Goal: Task Accomplishment & Management: Use online tool/utility

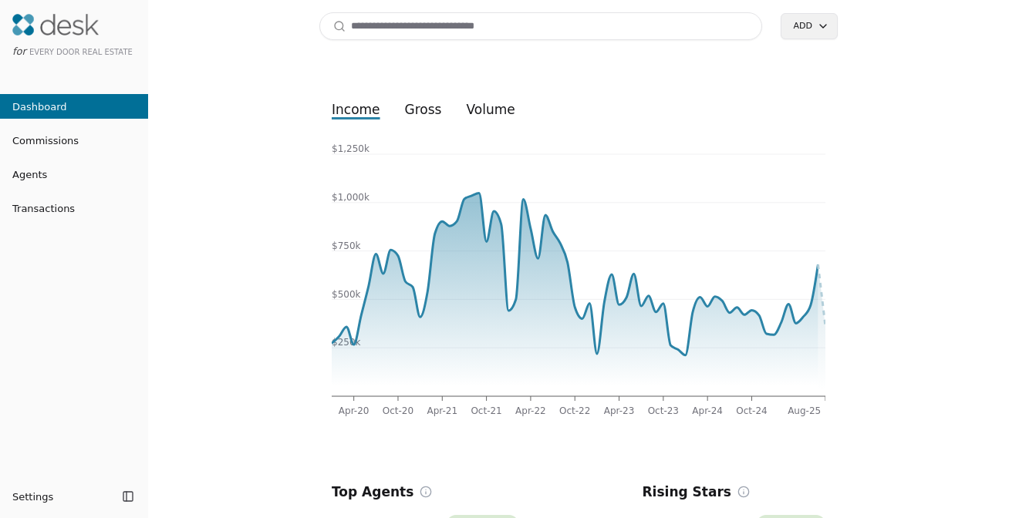
click at [397, 18] on input at bounding box center [540, 26] width 443 height 28
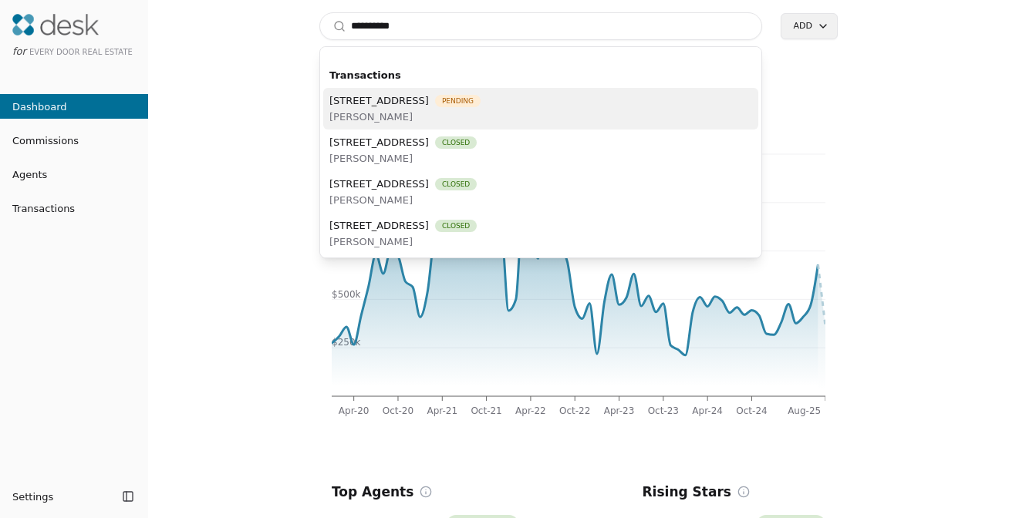
type input "**********"
click at [411, 107] on div "[STREET_ADDRESS][PERSON_NAME] Pending [PERSON_NAME]" at bounding box center [404, 109] width 151 height 32
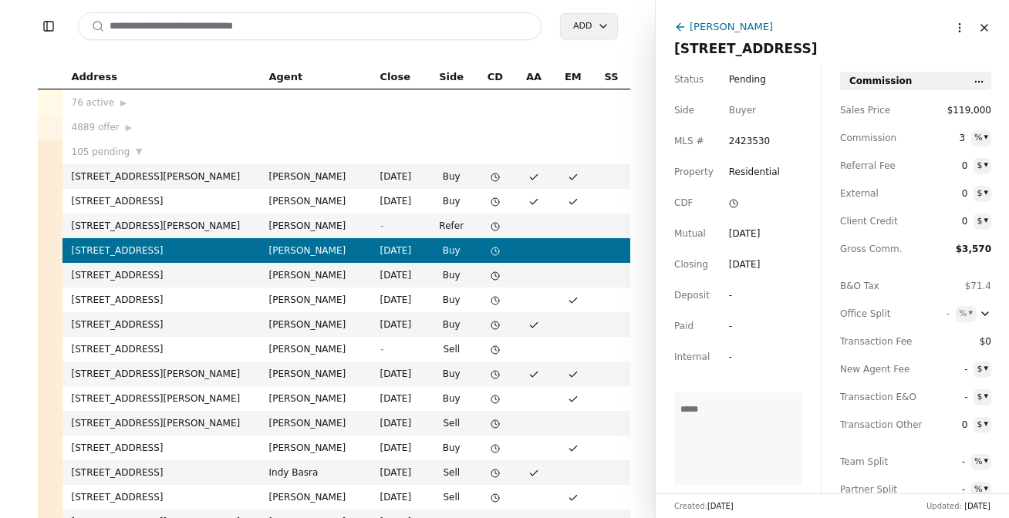
click at [750, 25] on div "Benjamin Hackett" at bounding box center [730, 27] width 83 height 16
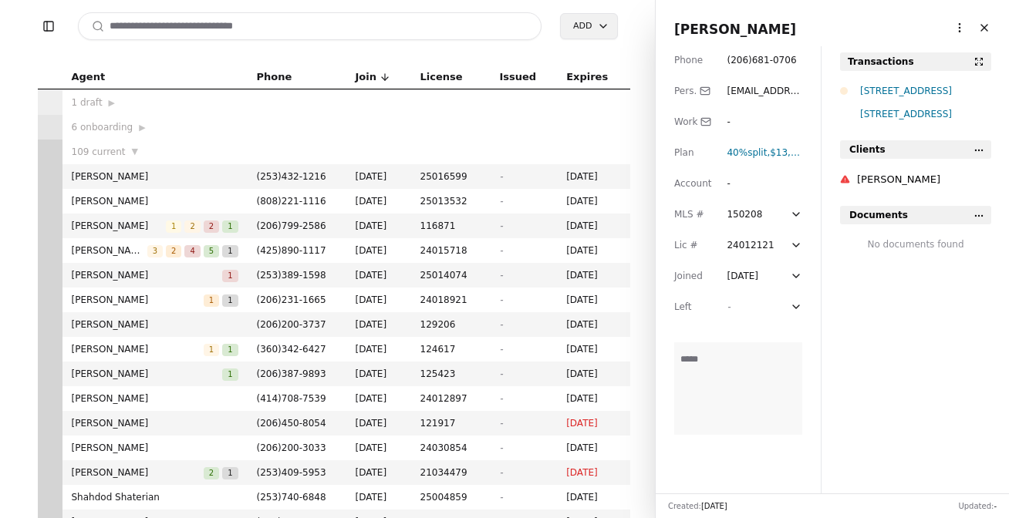
click at [943, 28] on html "Toggle Sidebar Search Add Agent Phone Join License Issued Expires 1 draft ▶ 6 o…" at bounding box center [504, 259] width 1009 height 518
click at [889, 89] on link "Navigate as Agent" at bounding box center [911, 85] width 93 height 16
click at [336, 25] on input at bounding box center [310, 26] width 464 height 28
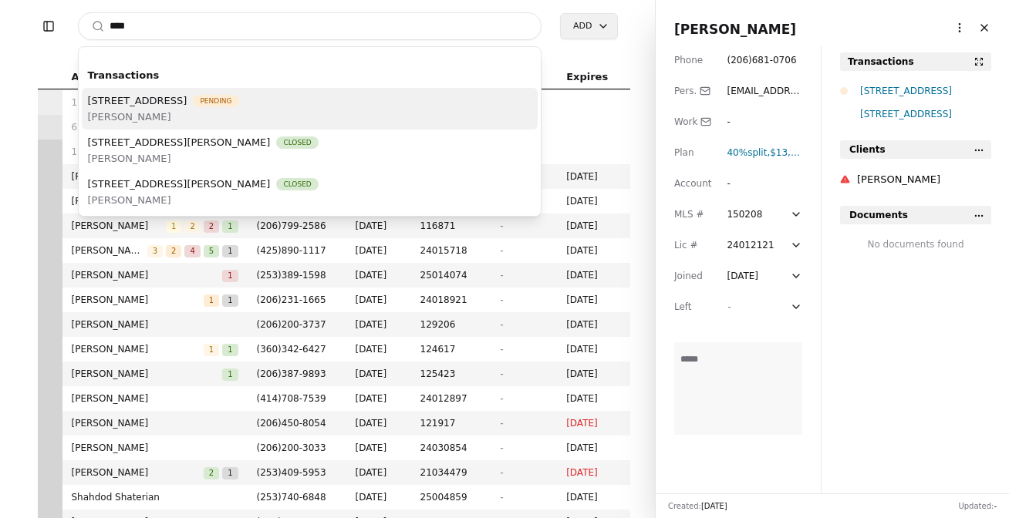
type input "****"
click at [239, 112] on span "Ramone Myers" at bounding box center [163, 117] width 151 height 16
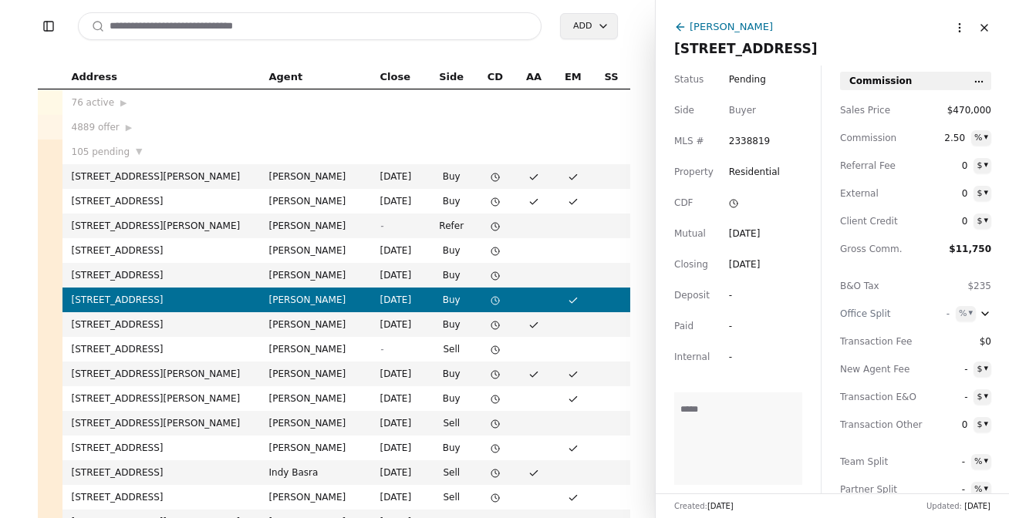
click at [755, 28] on div "Ramone Myers" at bounding box center [730, 27] width 83 height 16
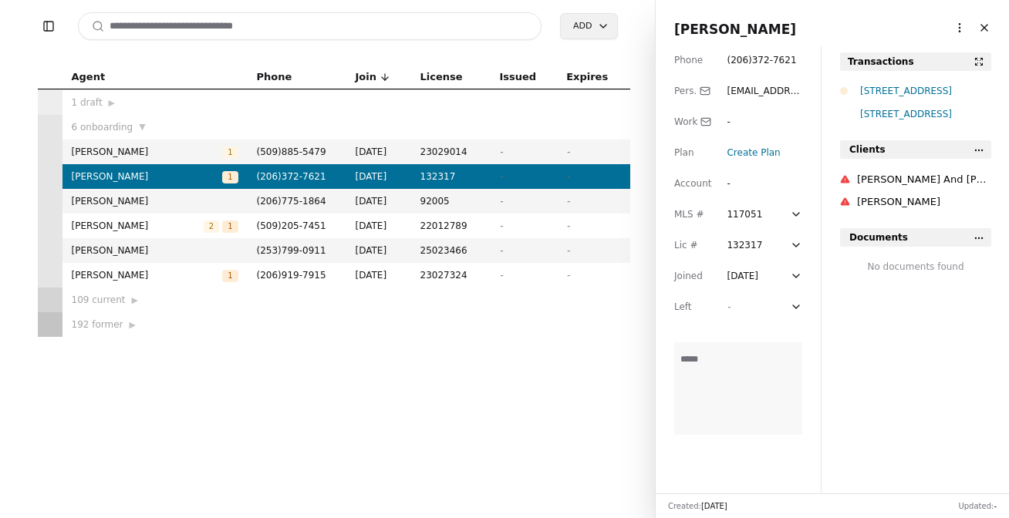
click at [942, 30] on html "Toggle Sidebar Search Add Agent Phone Join License Issued Expires 1 draft ▶ 6 o…" at bounding box center [504, 259] width 1009 height 518
click at [916, 85] on link "Navigate as Agent" at bounding box center [911, 85] width 93 height 16
click at [197, 37] on input at bounding box center [310, 26] width 464 height 28
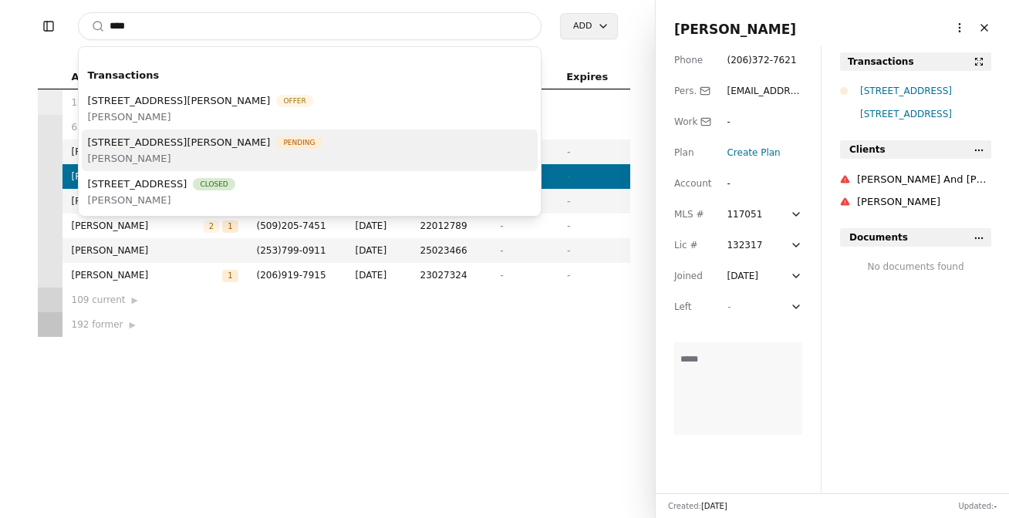
type input "****"
click at [213, 140] on span "9528 Densmore Avenue N, Seattle, WA 98103" at bounding box center [179, 142] width 183 height 16
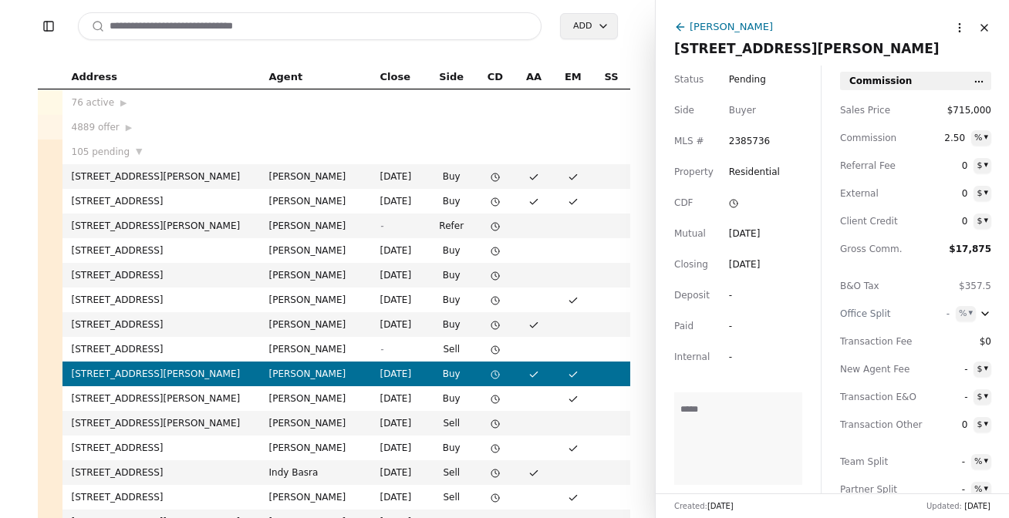
click at [711, 31] on div "Jeremy Kuhn" at bounding box center [730, 27] width 83 height 16
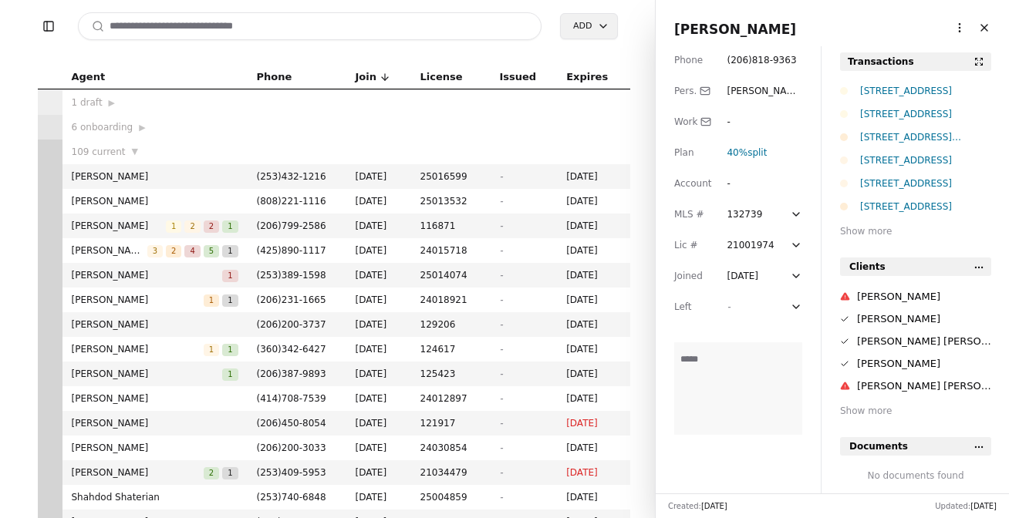
click at [943, 29] on html "Toggle Sidebar Search Add Agent Phone Join License Issued Expires 1 draft ▶ 6 o…" at bounding box center [504, 259] width 1009 height 518
click at [913, 78] on link "Navigate as Agent" at bounding box center [911, 85] width 93 height 16
click at [232, 38] on input at bounding box center [310, 26] width 464 height 28
click at [272, 26] on input at bounding box center [310, 26] width 464 height 28
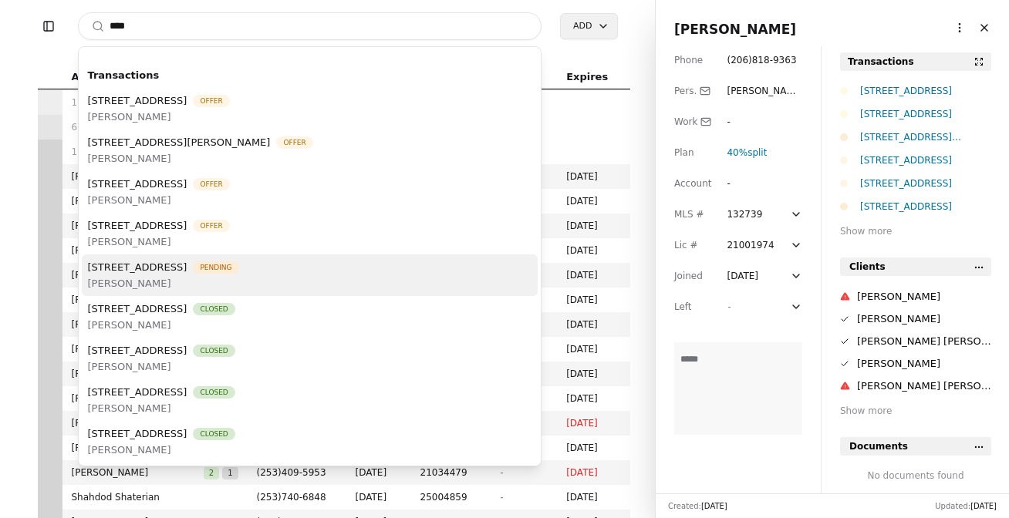
type input "****"
click at [187, 264] on span "1512 Alaskan Way, Seattle, WA 98101" at bounding box center [137, 267] width 99 height 16
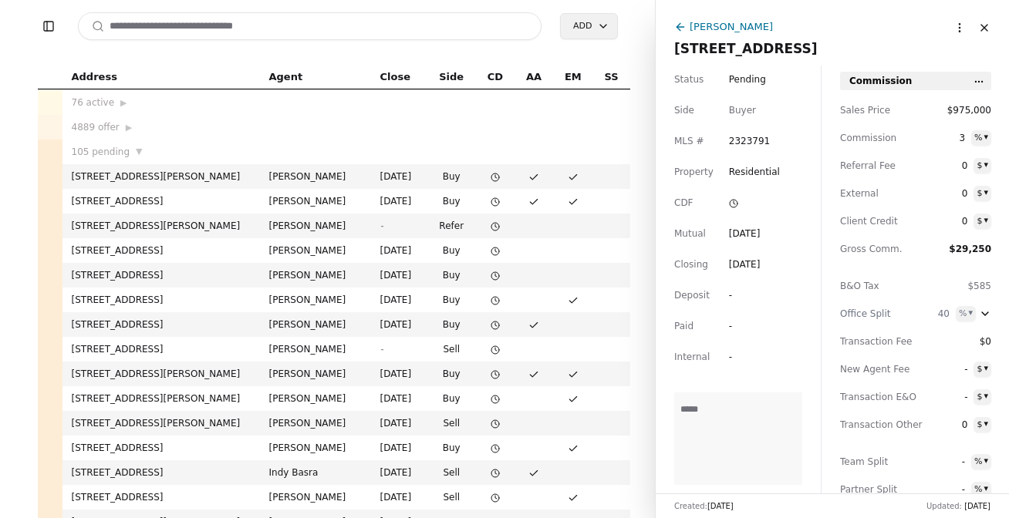
click at [706, 34] on div "Orion Brown" at bounding box center [730, 27] width 83 height 16
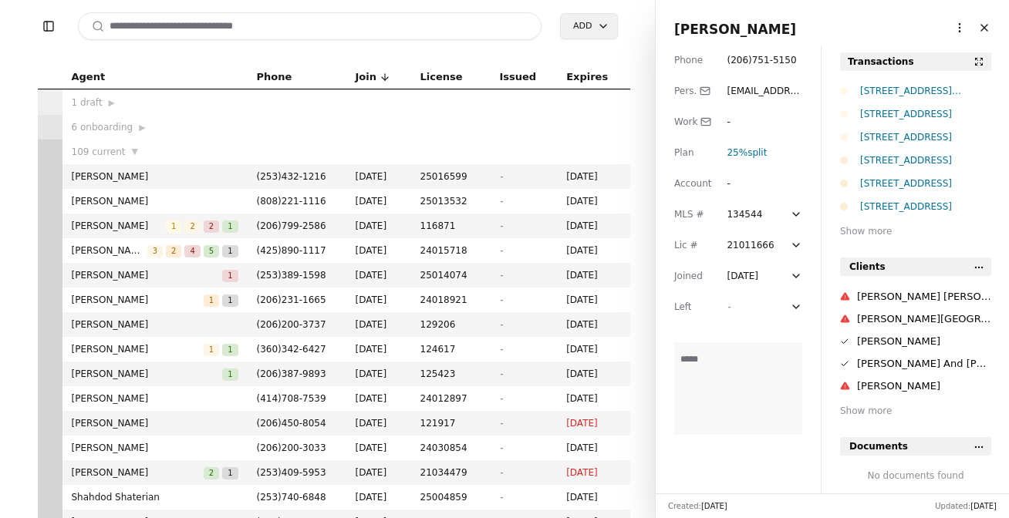
click at [946, 31] on html "Toggle Sidebar Search Add Agent Phone Join License Issued Expires 1 draft ▶ 6 o…" at bounding box center [504, 259] width 1009 height 518
click at [898, 84] on link "Navigate as Agent" at bounding box center [911, 85] width 93 height 16
click at [449, 29] on input at bounding box center [310, 26] width 464 height 28
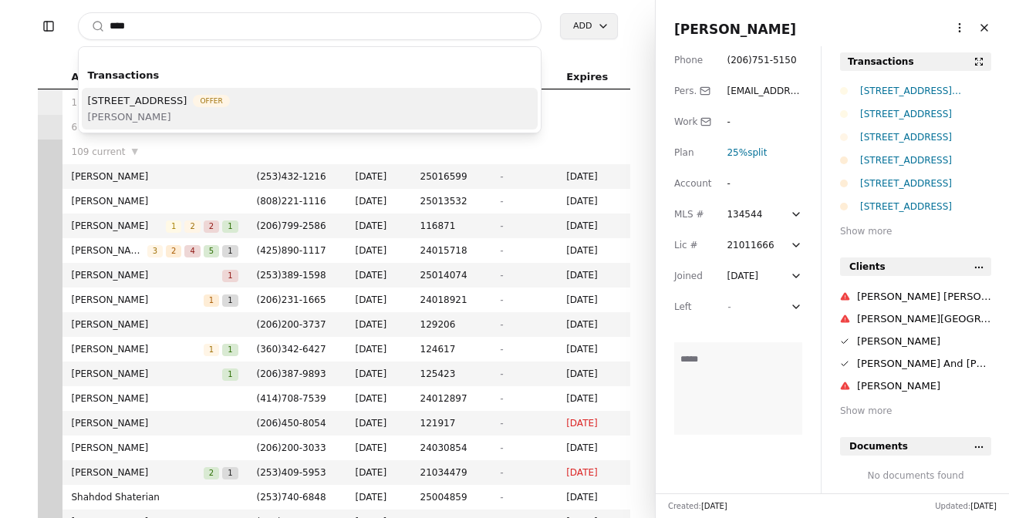
type input "****"
click at [199, 119] on span "Kamal Momi" at bounding box center [159, 117] width 142 height 16
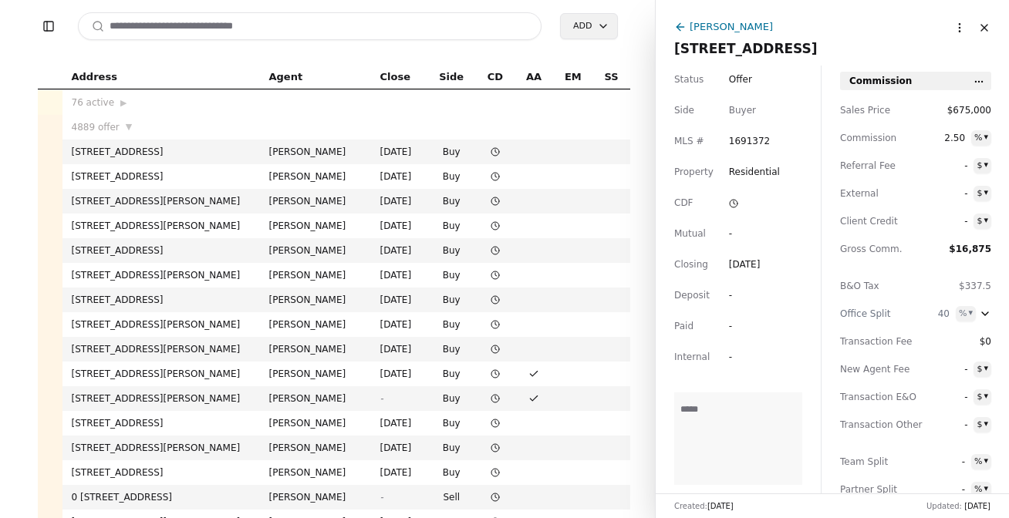
click at [329, 23] on input at bounding box center [310, 26] width 464 height 28
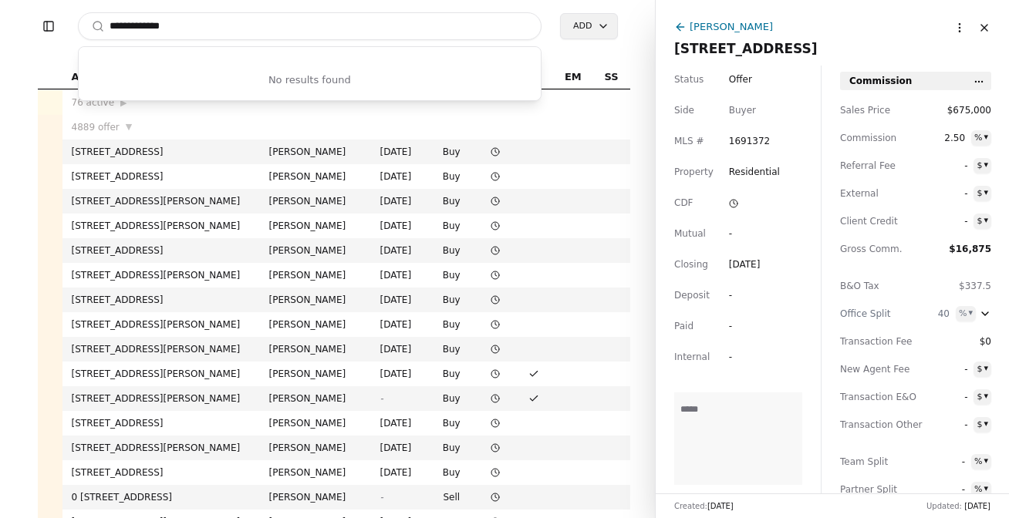
type input "**********"
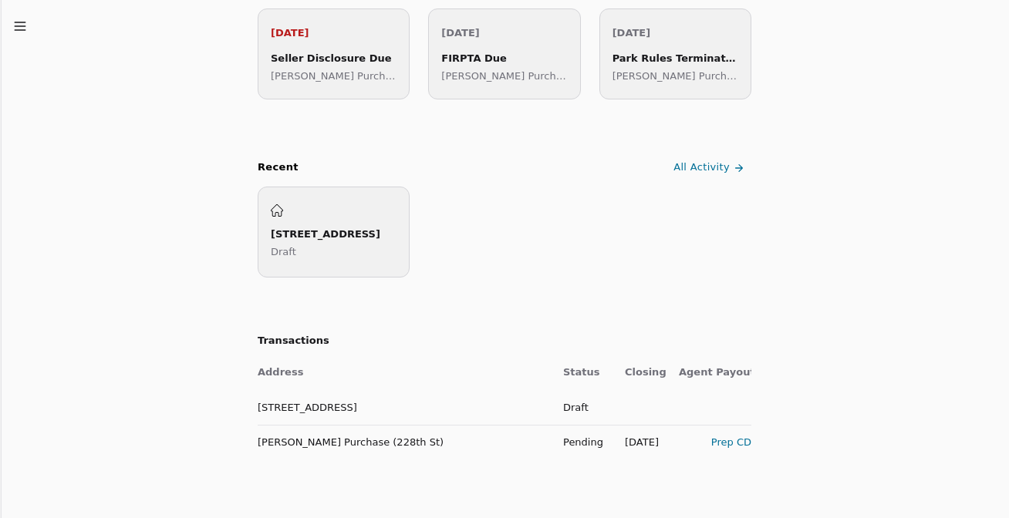
scroll to position [493, 0]
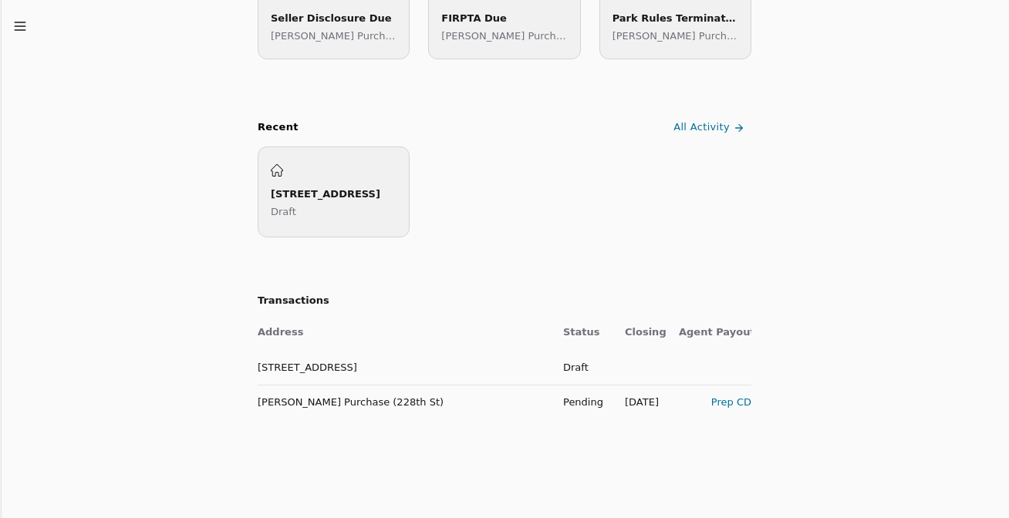
click at [310, 376] on td "228th Street Unit 69 Purchase" at bounding box center [404, 367] width 293 height 35
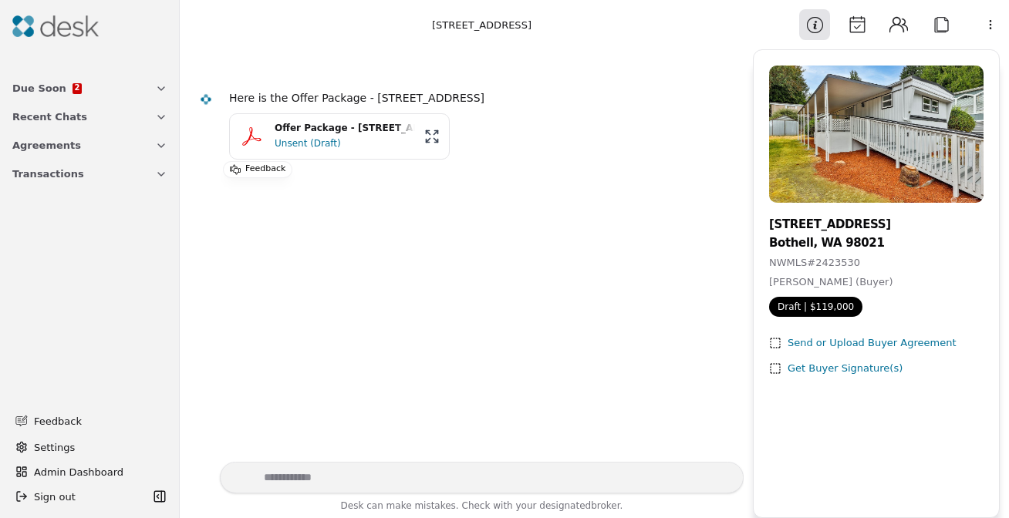
click at [338, 140] on div "Unsent (Draft)" at bounding box center [345, 143] width 140 height 15
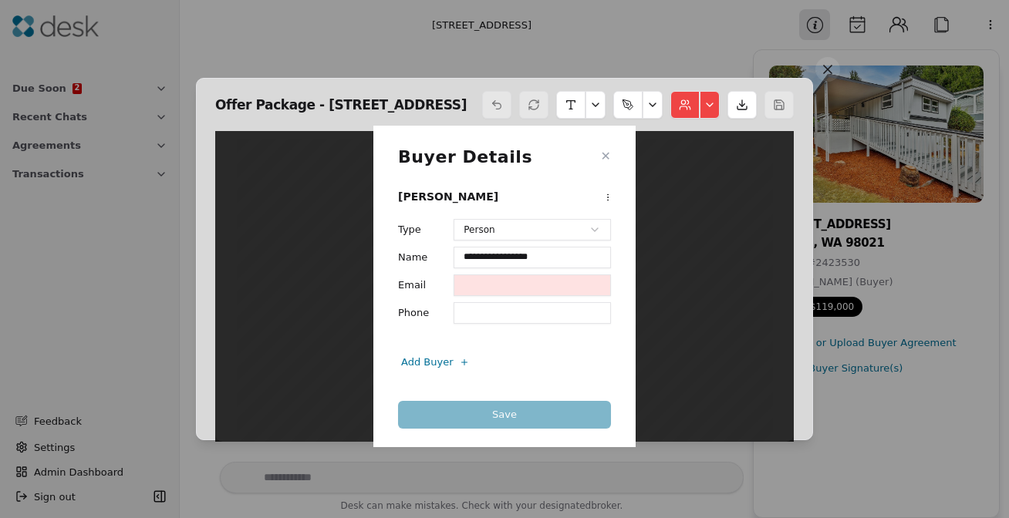
scroll to position [8, 0]
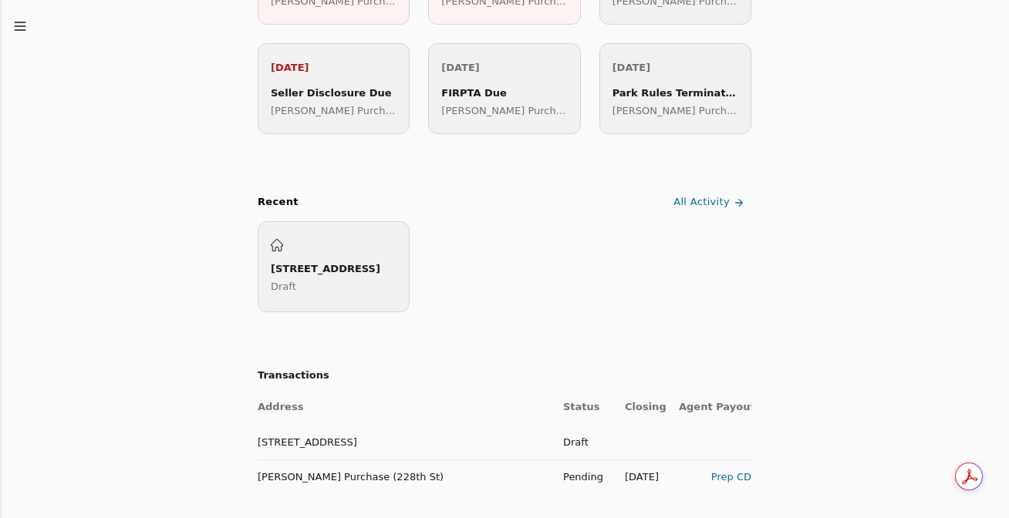
scroll to position [493, 0]
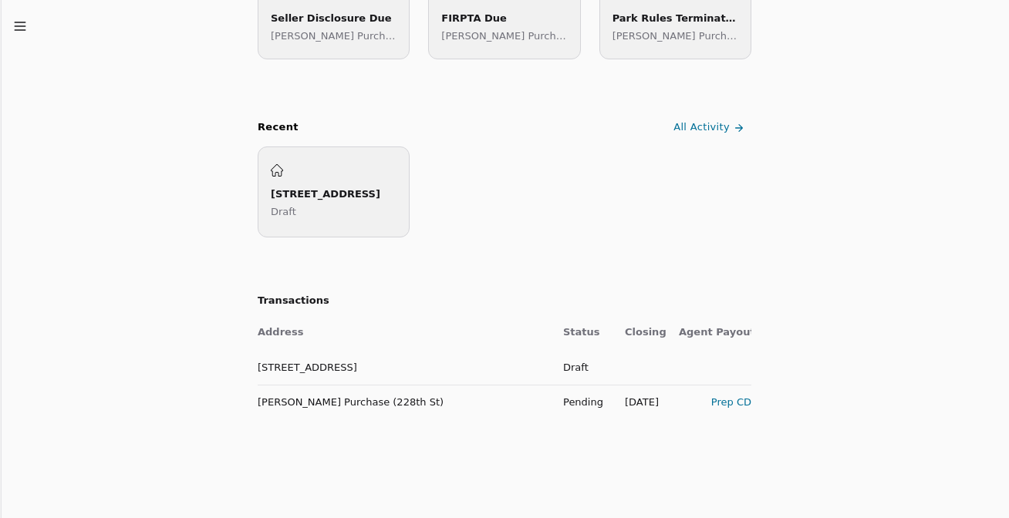
click at [332, 399] on td "Hanson Purchase (228th St)" at bounding box center [404, 402] width 293 height 35
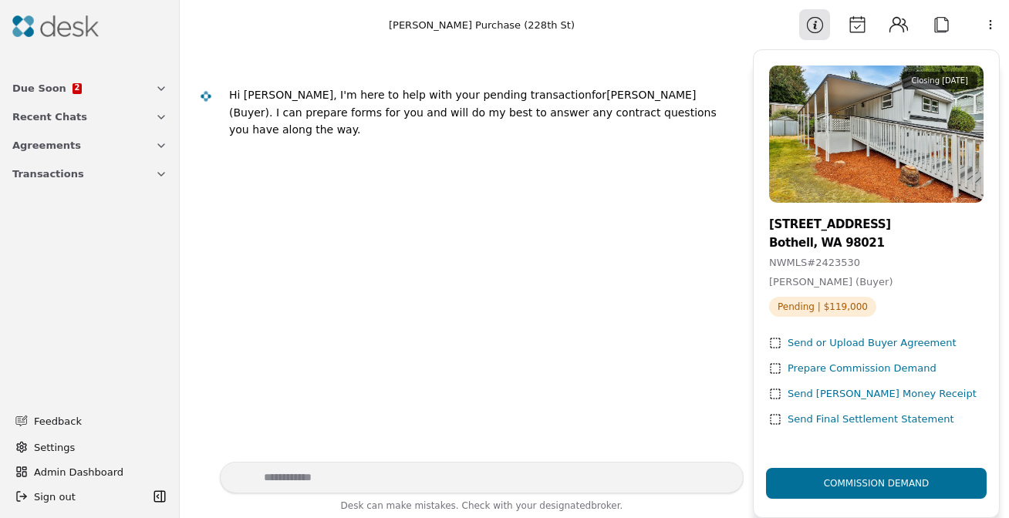
click at [933, 34] on button "Attach" at bounding box center [940, 24] width 31 height 31
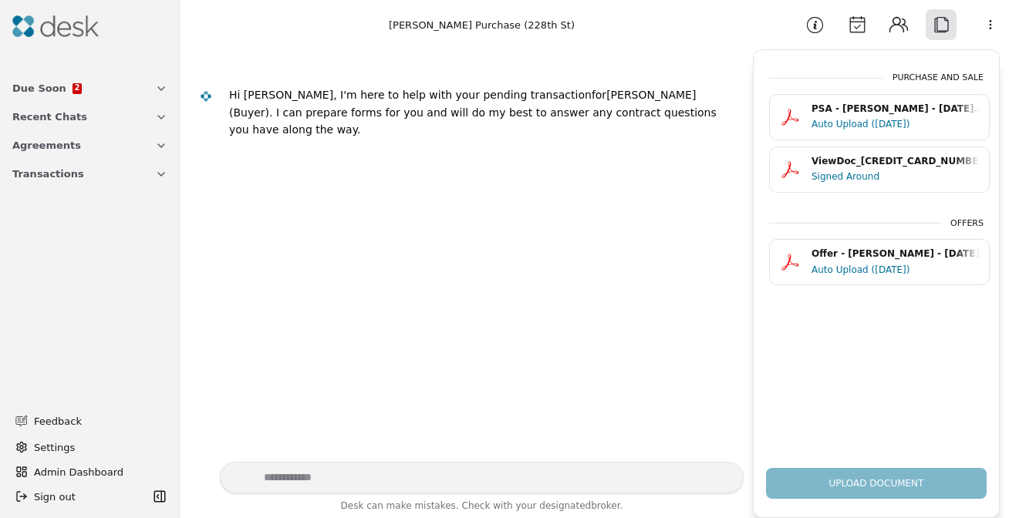
click at [886, 169] on div "Signed Around" at bounding box center [895, 176] width 168 height 15
click at [55, 84] on span "Due Soon" at bounding box center [39, 88] width 54 height 16
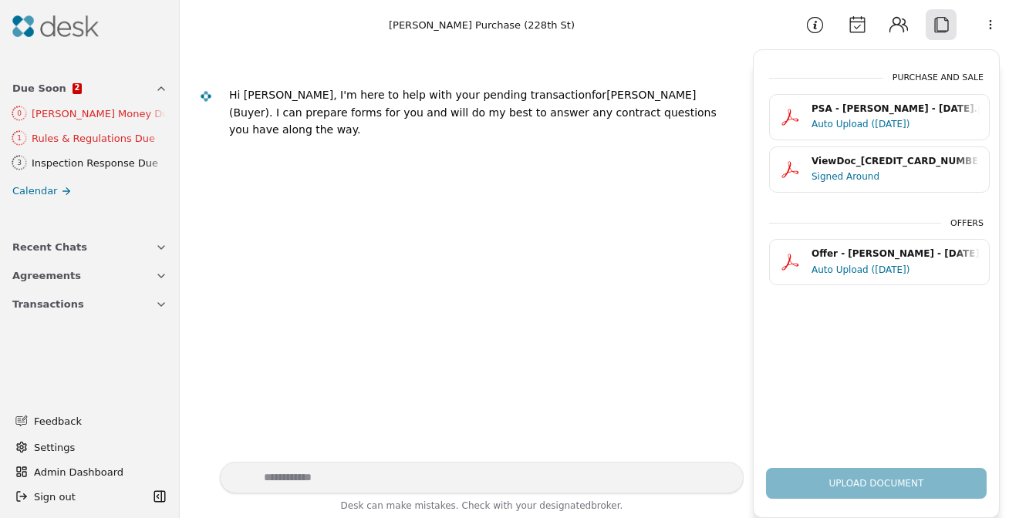
click at [120, 43] on div at bounding box center [89, 26] width 167 height 40
click at [864, 32] on button "Calendar" at bounding box center [856, 24] width 31 height 31
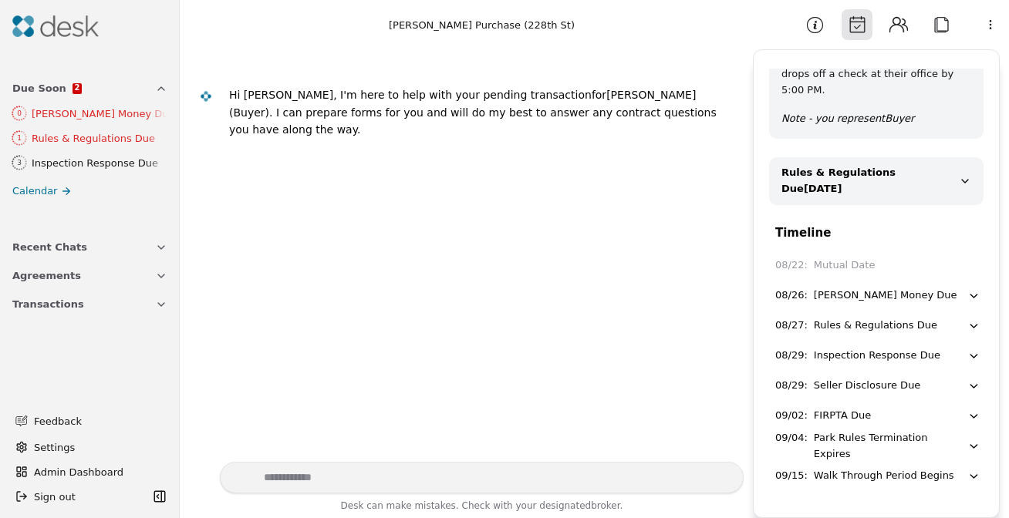
scroll to position [170, 0]
drag, startPoint x: 443, startPoint y: 265, endPoint x: 336, endPoint y: 163, distance: 147.3
click at [444, 265] on div "Hi Benjamin, I'm here to help with your pending transaction for Kathleen A Hans…" at bounding box center [466, 255] width 554 height 413
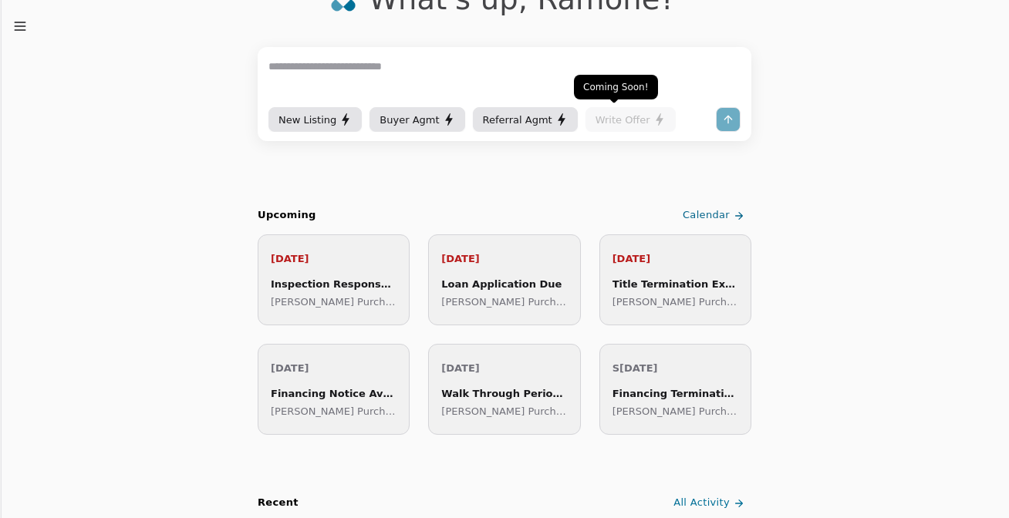
scroll to position [439, 0]
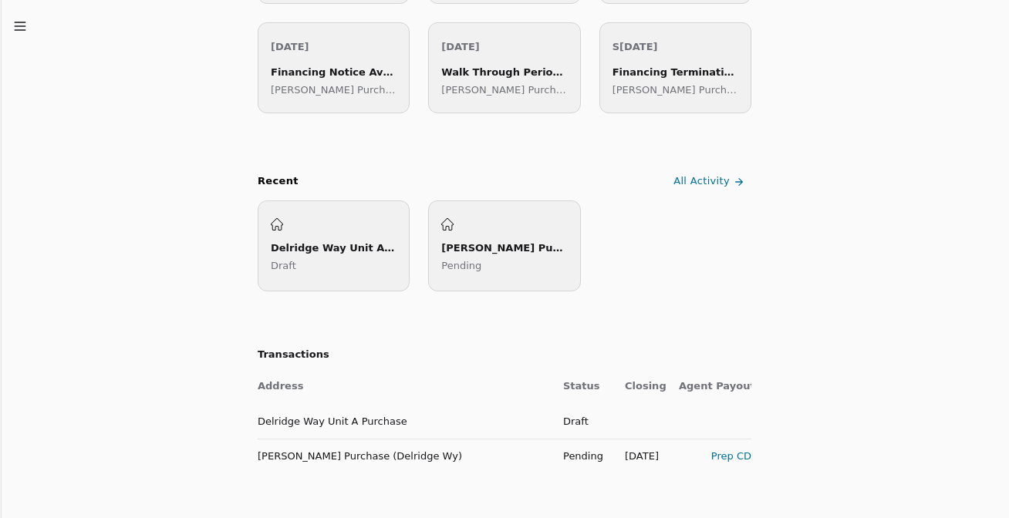
click at [323, 460] on td "Peterson Purchase (Delridge Wy)" at bounding box center [404, 456] width 293 height 35
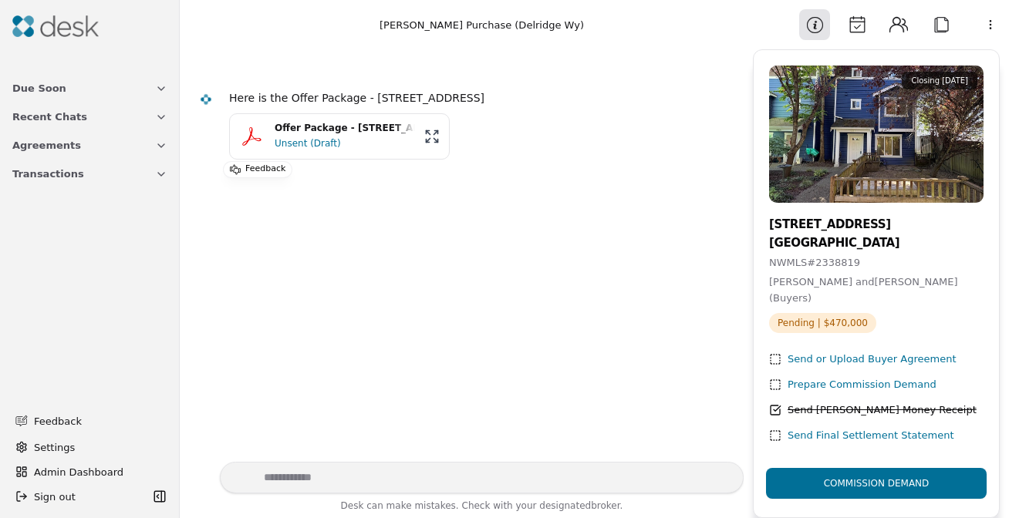
click at [940, 32] on button "Attach" at bounding box center [940, 24] width 31 height 31
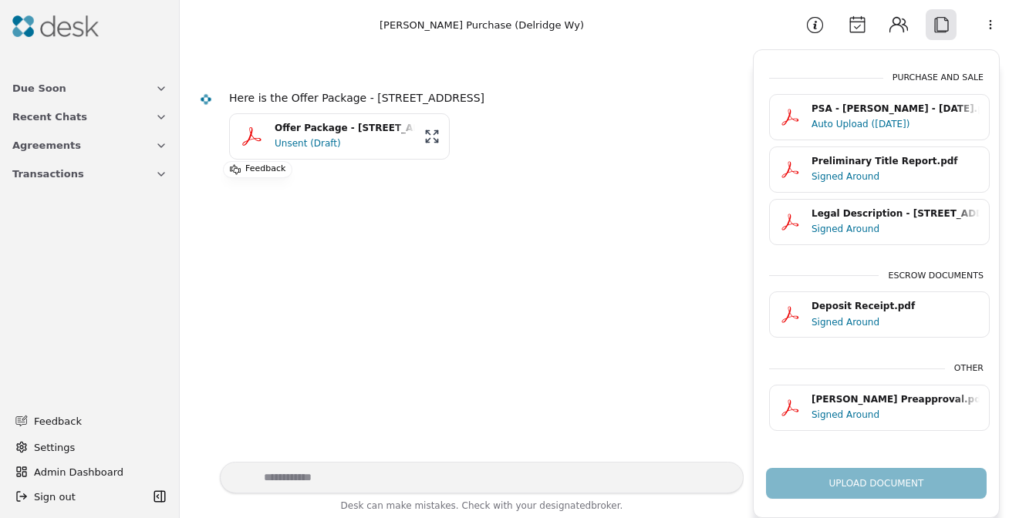
click at [859, 123] on div "Auto Upload (08/22/25)" at bounding box center [895, 123] width 168 height 15
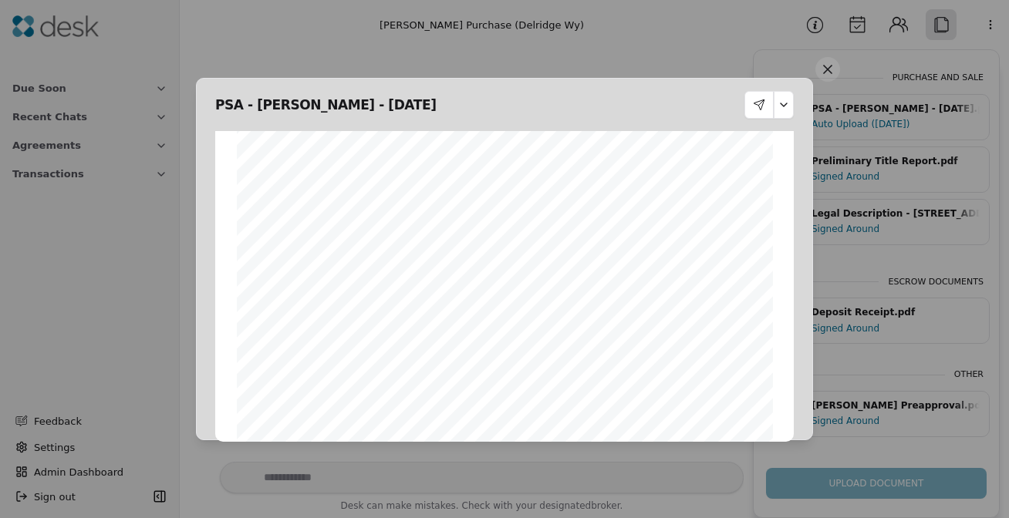
scroll to position [15836, 0]
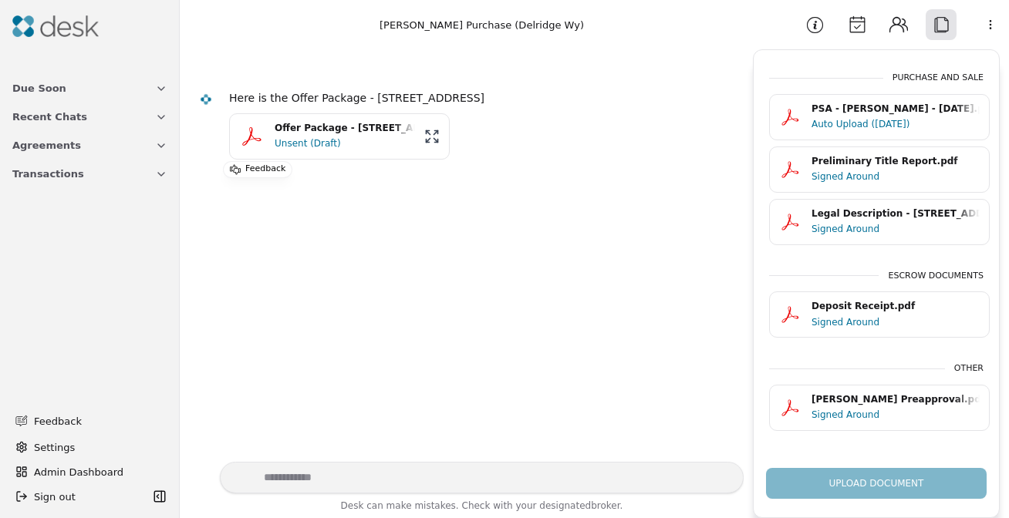
click at [858, 29] on button "Calendar" at bounding box center [856, 24] width 31 height 31
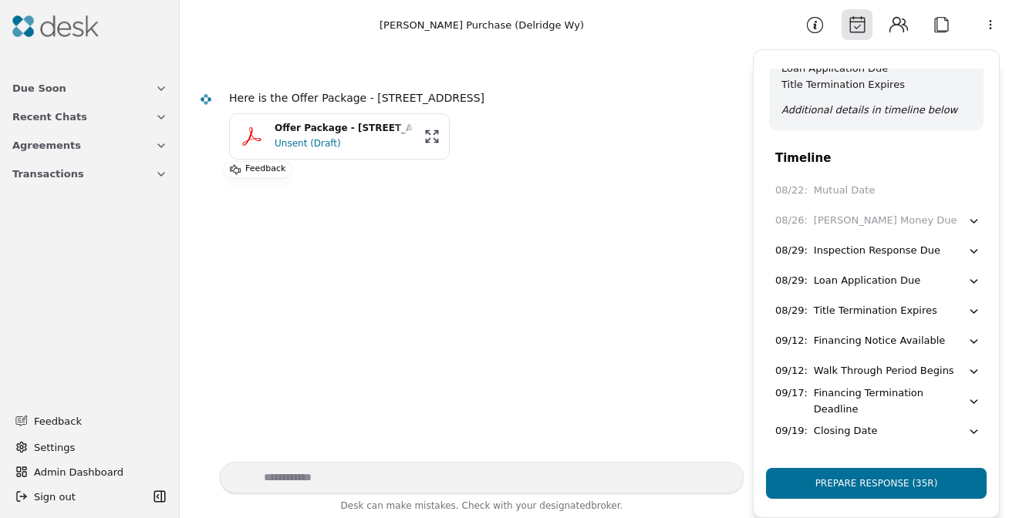
scroll to position [68, 0]
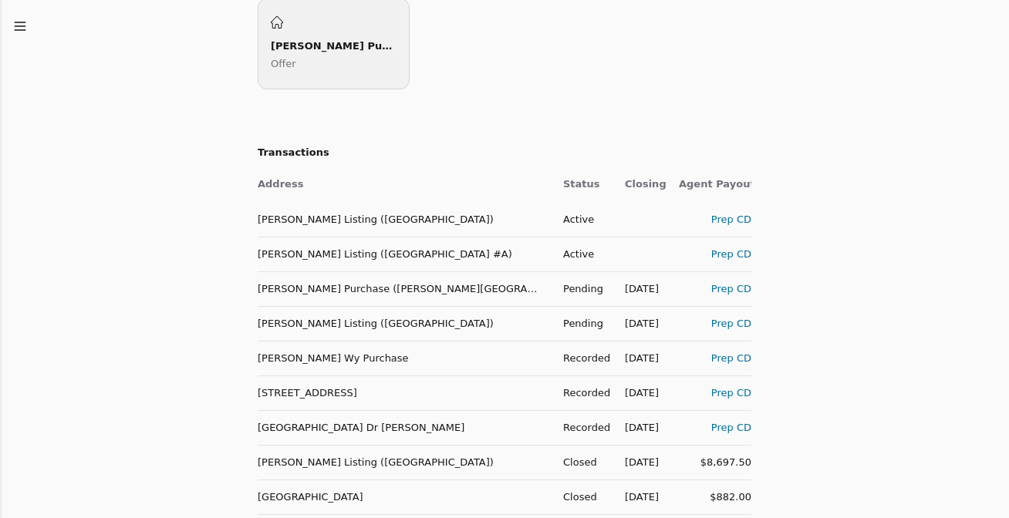
scroll to position [644, 0]
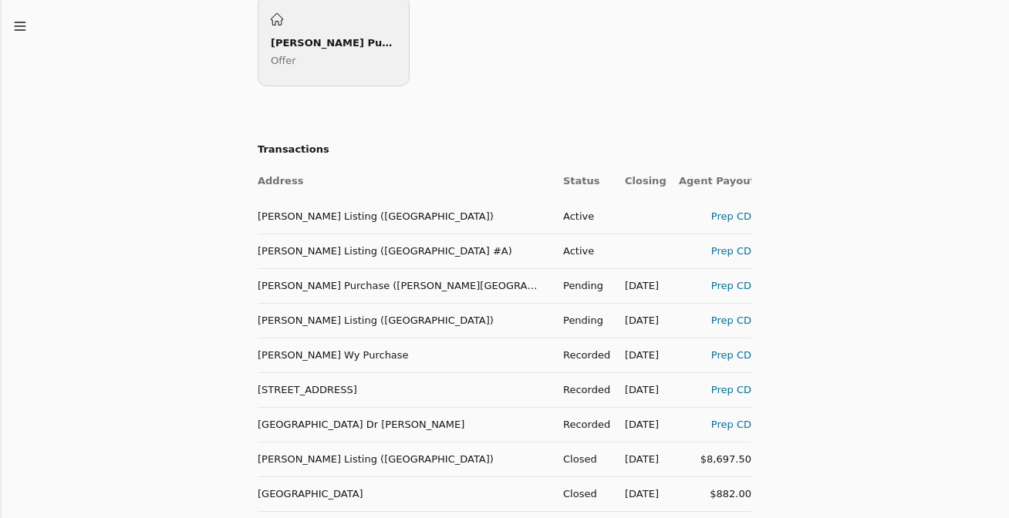
click at [379, 291] on td "Johnson Purchase (Densmore Avenue)" at bounding box center [404, 285] width 293 height 35
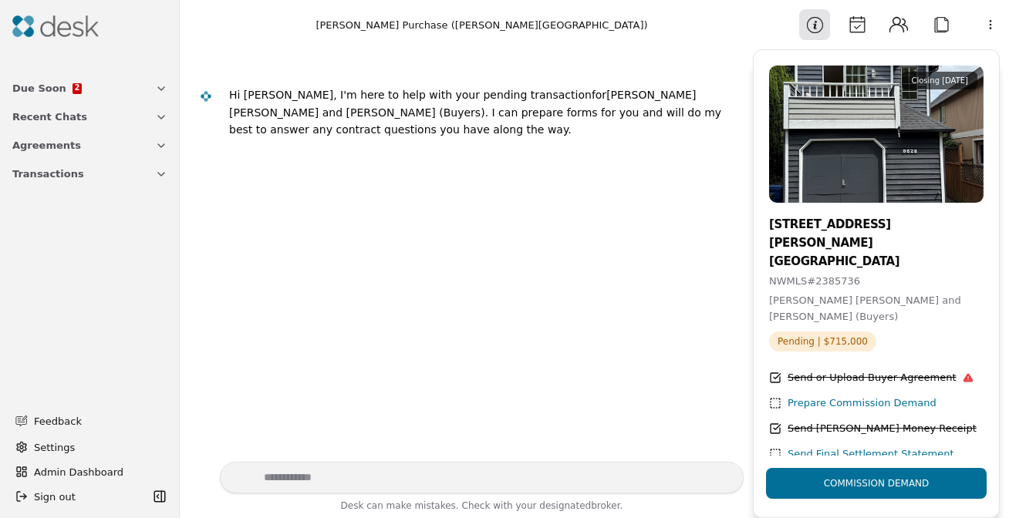
click at [938, 19] on button "Attach" at bounding box center [940, 24] width 31 height 31
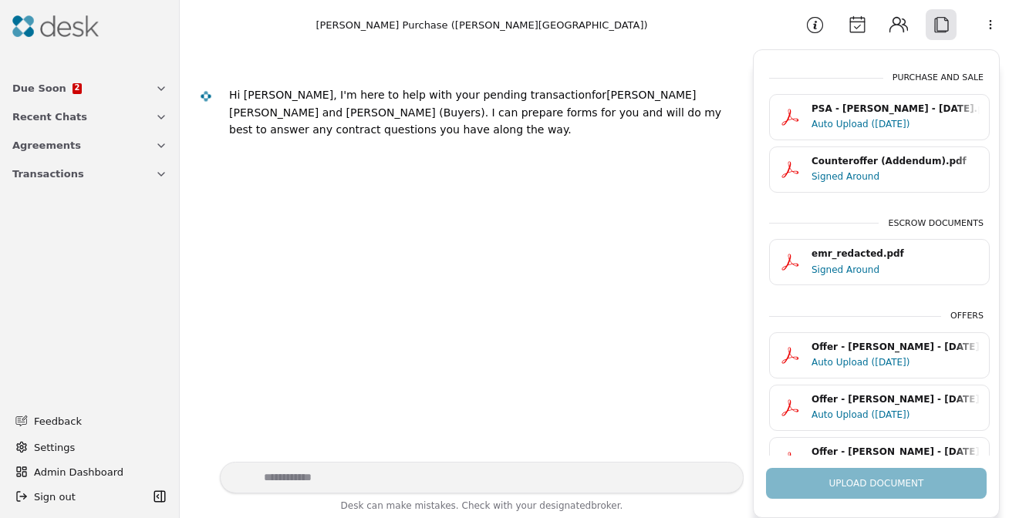
click at [819, 179] on div "Signed Around" at bounding box center [895, 176] width 168 height 15
click at [823, 115] on div "PSA - [PERSON_NAME] - [DATE].pdf" at bounding box center [895, 109] width 168 height 15
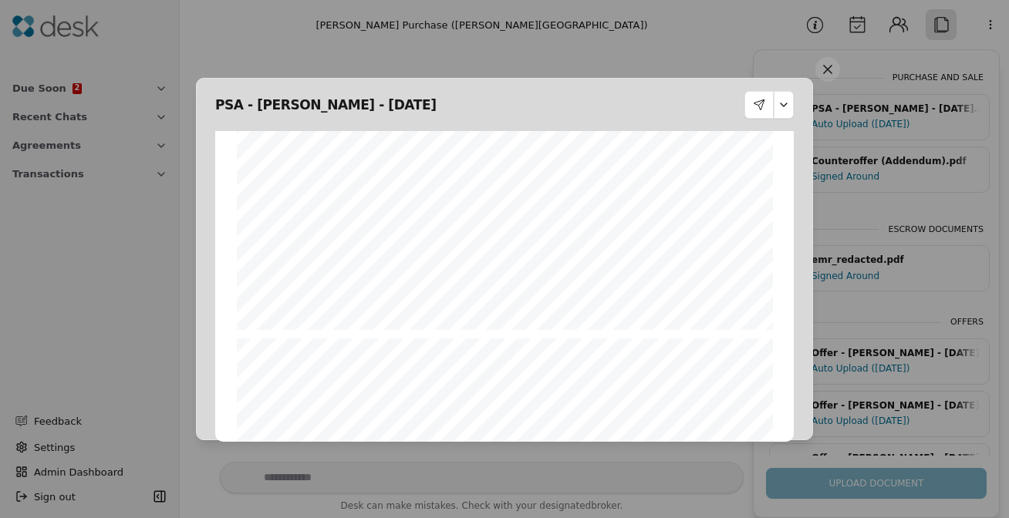
scroll to position [1336, 0]
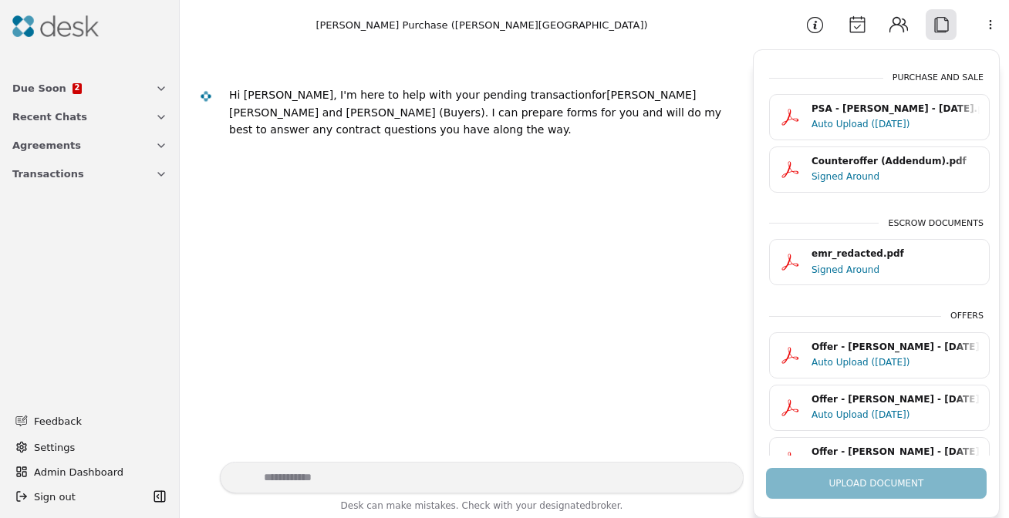
click at [878, 110] on div "PSA - [PERSON_NAME] - [DATE].pdf" at bounding box center [895, 109] width 168 height 15
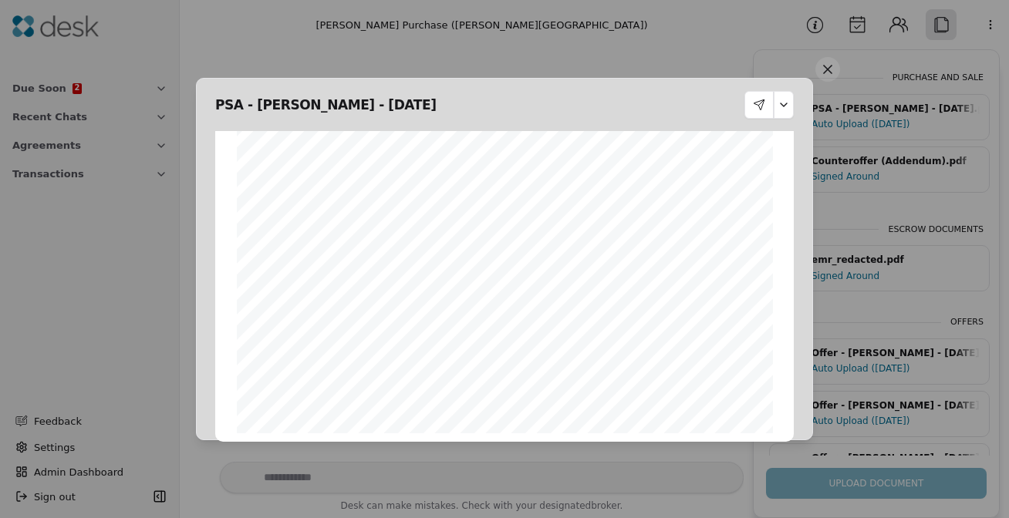
scroll to position [0, 0]
click at [836, 69] on button at bounding box center [827, 69] width 25 height 25
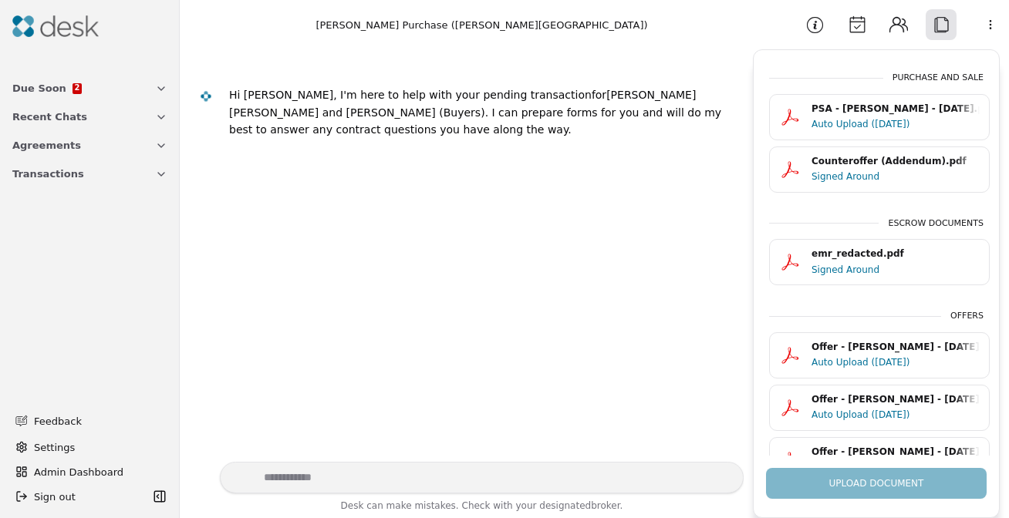
click at [878, 181] on div "Signed Around" at bounding box center [895, 176] width 168 height 15
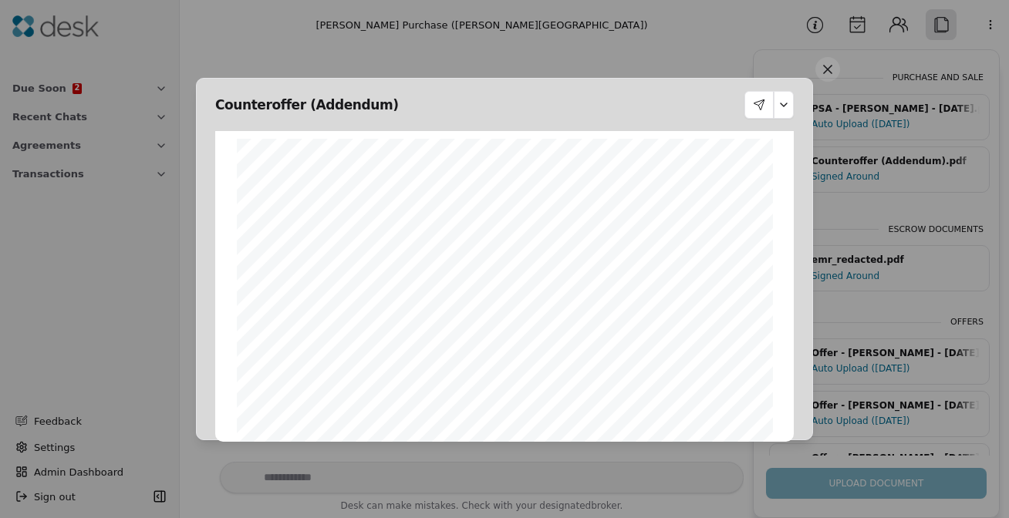
click at [837, 65] on button at bounding box center [827, 69] width 25 height 25
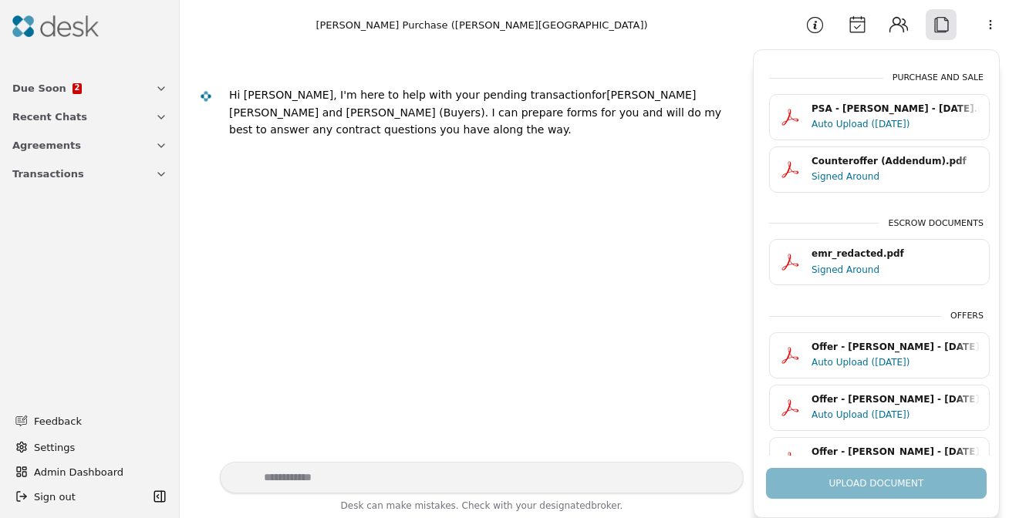
drag, startPoint x: 859, startPoint y: 32, endPoint x: 868, endPoint y: 60, distance: 29.0
click at [858, 32] on button "Calendar" at bounding box center [856, 24] width 31 height 31
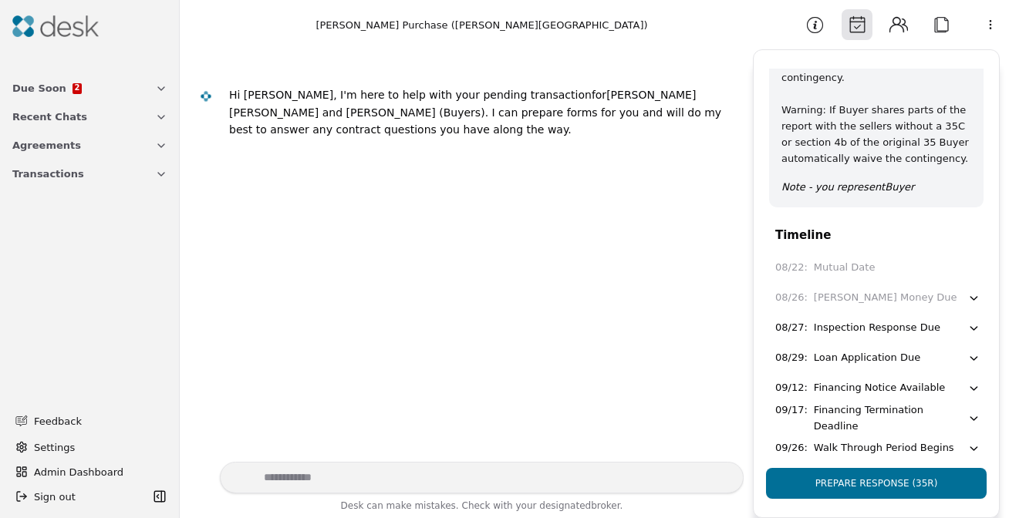
scroll to position [150, 0]
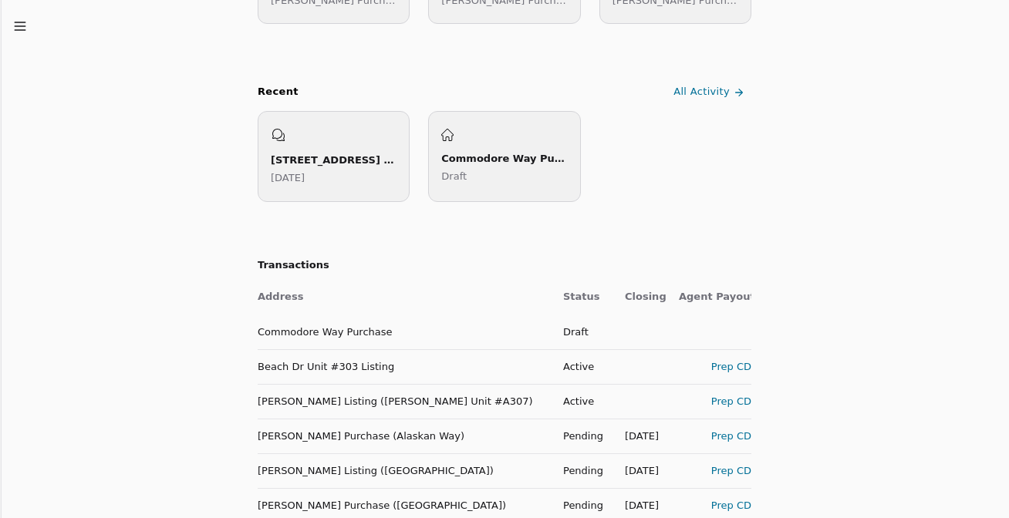
scroll to position [769, 0]
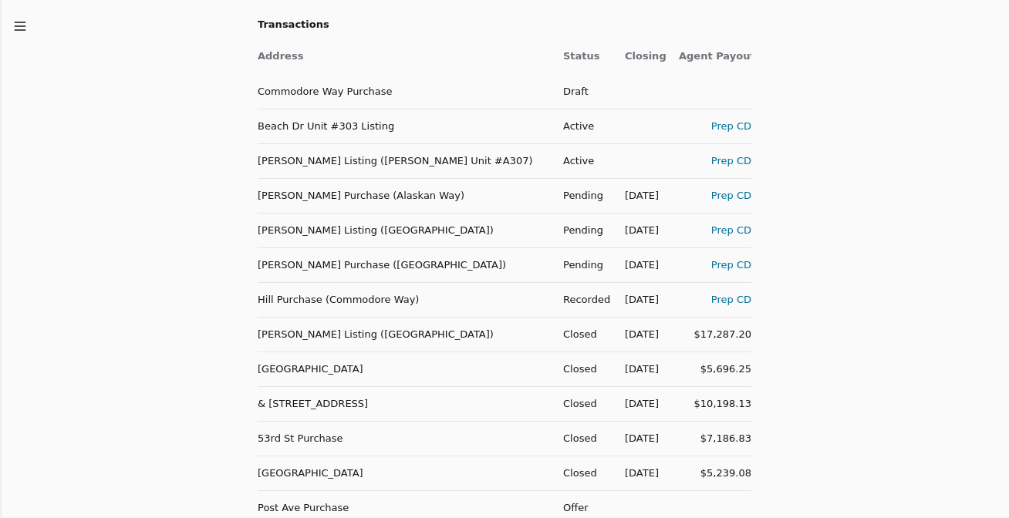
click at [370, 194] on td "[PERSON_NAME] Purchase (Alaskan Way)" at bounding box center [404, 195] width 293 height 35
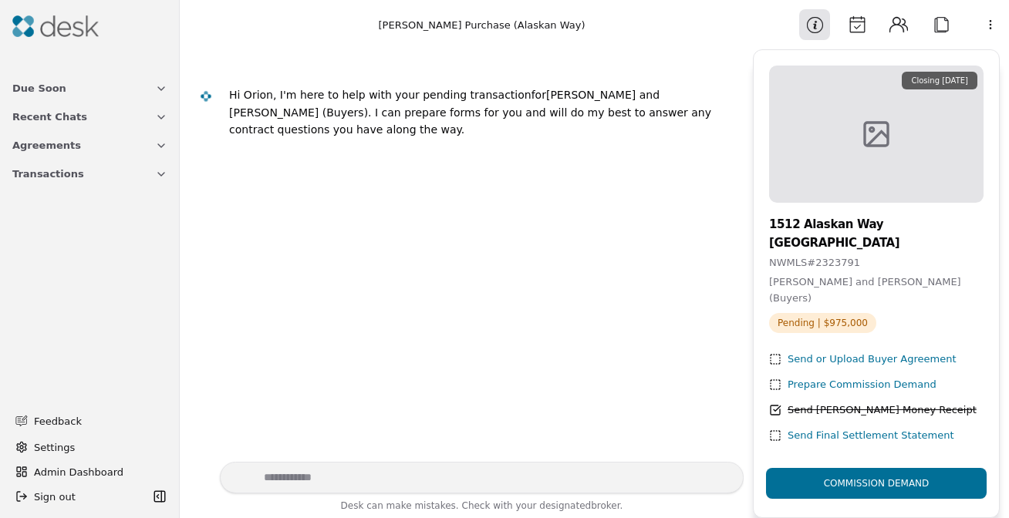
click at [932, 31] on button "Attach" at bounding box center [940, 24] width 31 height 31
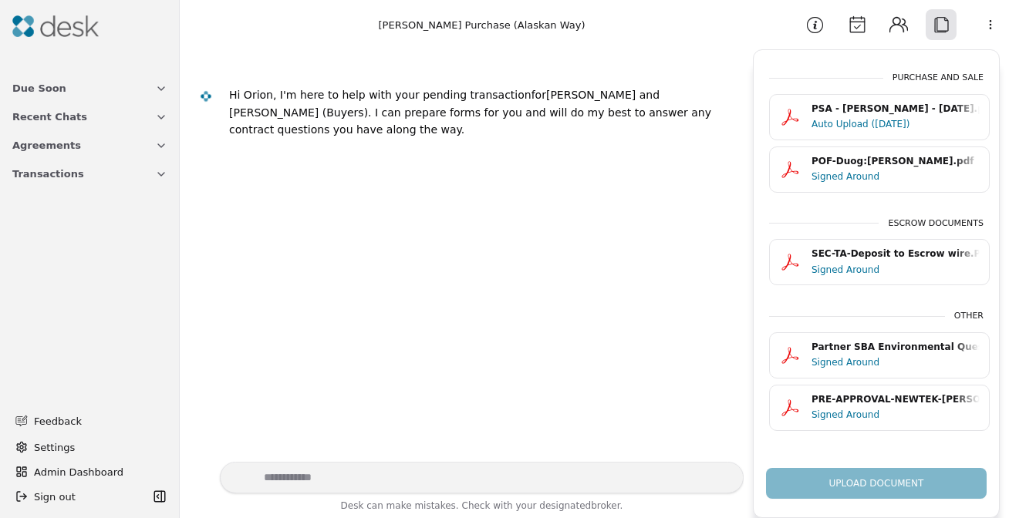
click at [857, 32] on button "Calendar" at bounding box center [856, 24] width 31 height 31
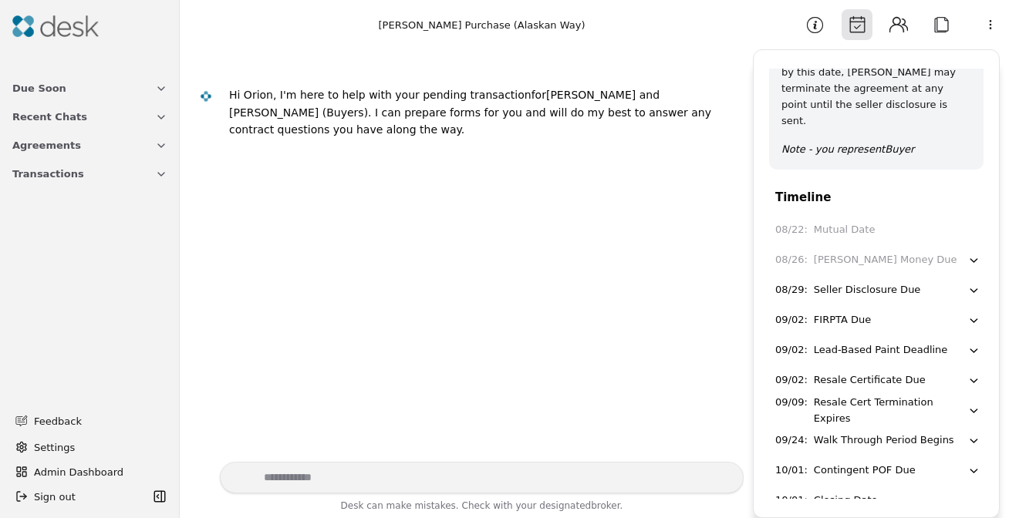
scroll to position [86, 0]
